Goal: Find contact information: Find contact information

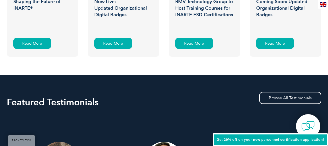
scroll to position [1289, 0]
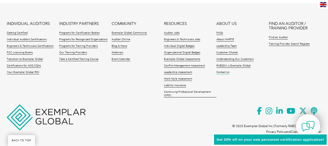
click at [227, 72] on link "Contact Us" at bounding box center [222, 72] width 13 height 4
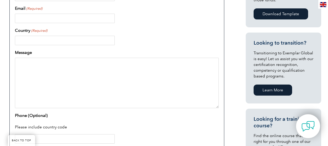
scroll to position [123, 0]
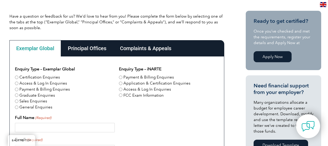
click at [104, 47] on div "Principal Offices" at bounding box center [87, 48] width 52 height 16
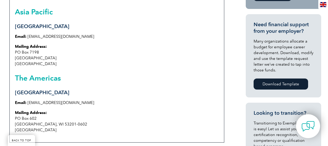
scroll to position [183, 0]
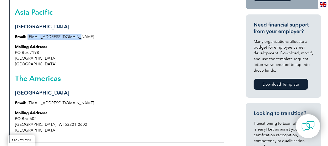
drag, startPoint x: 79, startPoint y: 35, endPoint x: 28, endPoint y: 37, distance: 51.7
click at [28, 37] on p "Email: info@exemplarglobal.org" at bounding box center [117, 37] width 204 height 6
copy link "info@exemplarglobal.org"
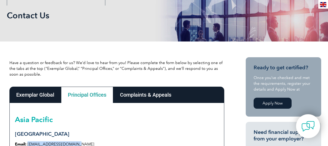
scroll to position [0, 0]
